Goal: Complete application form: Complete application form

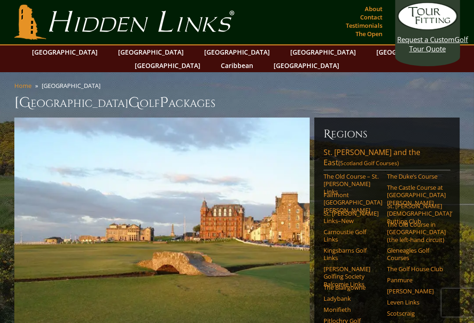
click at [142, 51] on link "[GEOGRAPHIC_DATA]" at bounding box center [150, 51] width 75 height 13
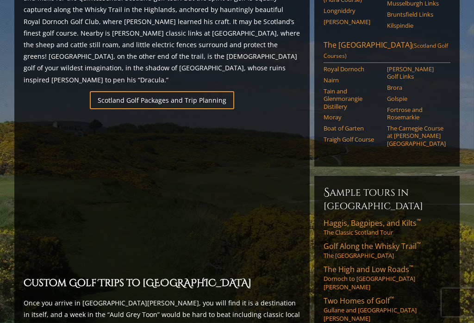
scroll to position [602, 0]
click at [150, 91] on link "Scotland Golf Packages and Trip Planning" at bounding box center [162, 100] width 144 height 18
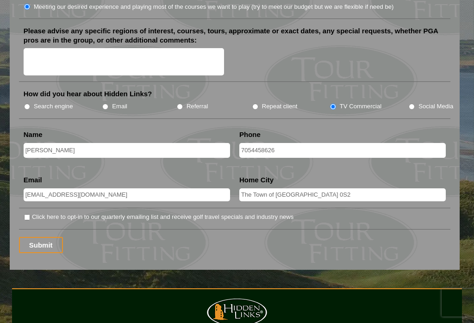
scroll to position [1179, 0]
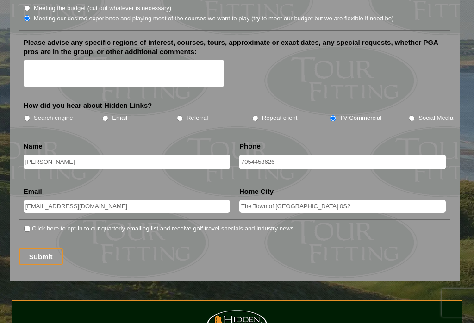
click at [50, 248] on input "Submit" at bounding box center [41, 256] width 44 height 16
